Goal: Task Accomplishment & Management: Complete application form

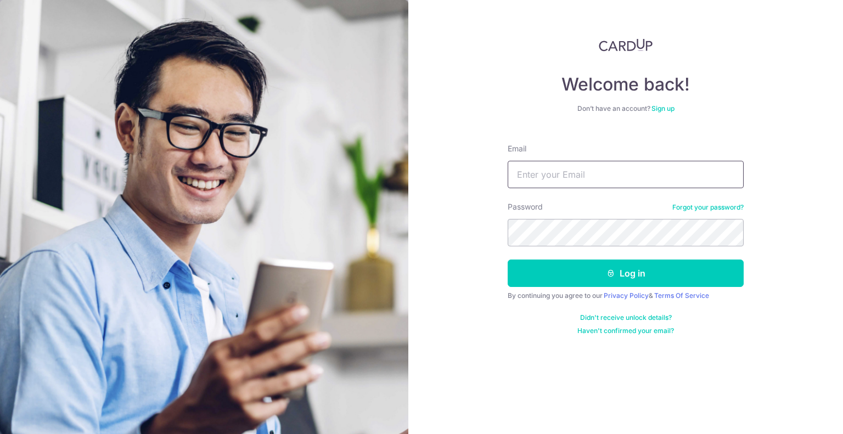
drag, startPoint x: 0, startPoint y: 0, endPoint x: 547, endPoint y: 166, distance: 571.3
click at [547, 166] on input "Email" at bounding box center [626, 174] width 236 height 27
type input "[EMAIL_ADDRESS][DOMAIN_NAME]"
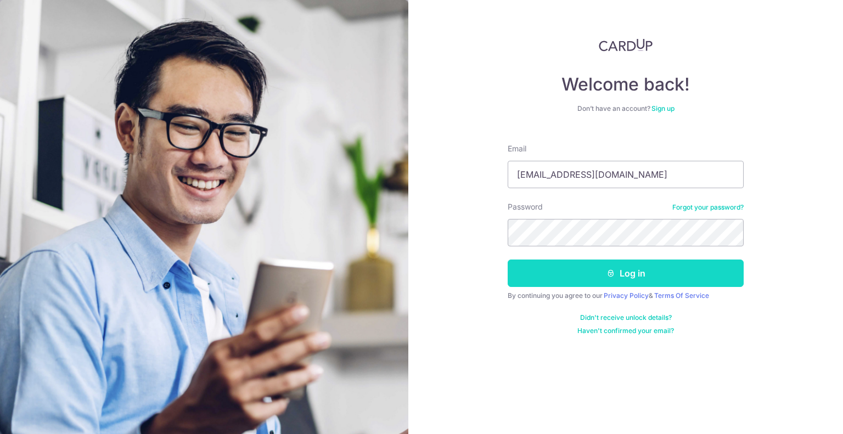
click at [567, 268] on button "Log in" at bounding box center [626, 273] width 236 height 27
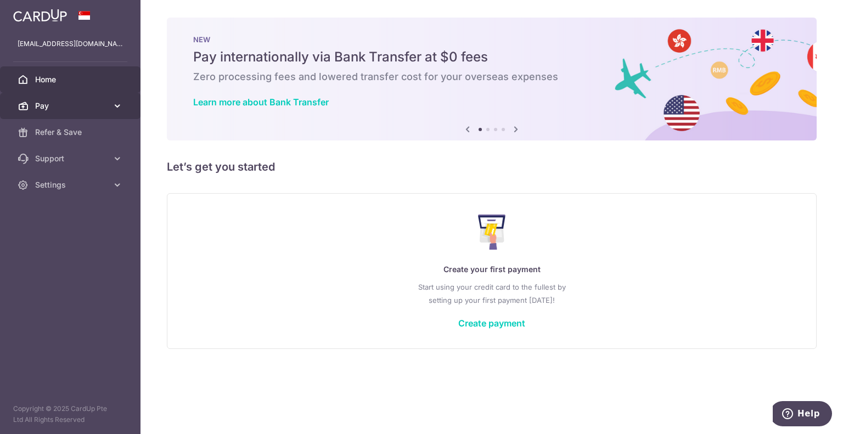
click at [71, 98] on link "Pay" at bounding box center [70, 106] width 140 height 26
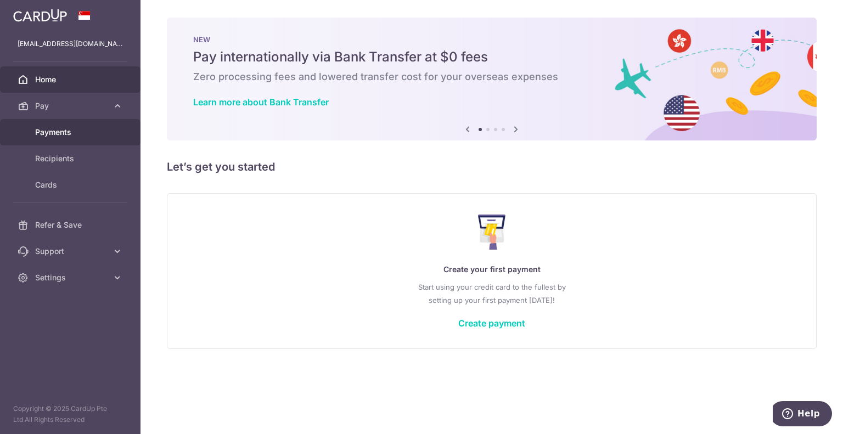
click at [61, 133] on span "Payments" at bounding box center [71, 132] width 72 height 11
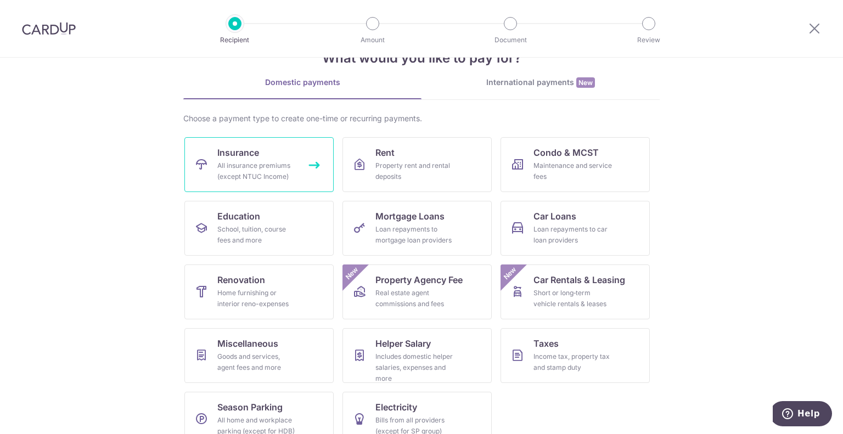
scroll to position [55, 0]
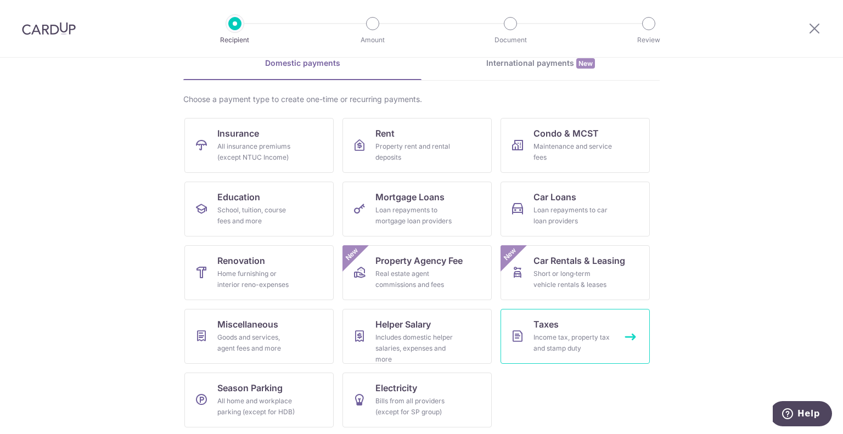
click at [567, 329] on link "Taxes Income tax, property tax and stamp duty" at bounding box center [574, 336] width 149 height 55
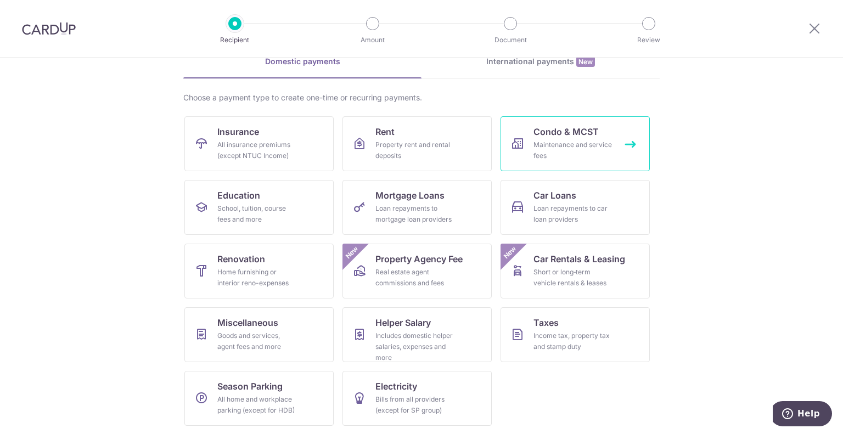
click at [634, 144] on link "Condo & MCST Maintenance and service fees" at bounding box center [574, 143] width 149 height 55
